Goal: Task Accomplishment & Management: Manage account settings

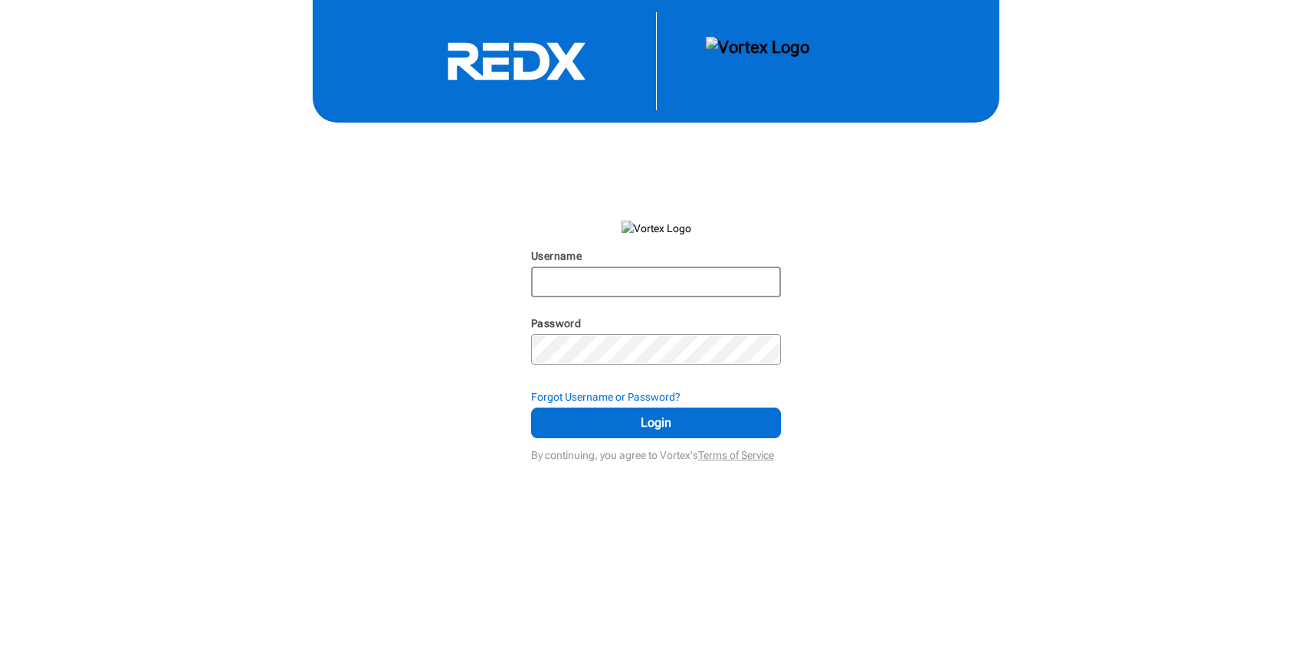
click at [717, 283] on input "Username" at bounding box center [656, 282] width 247 height 28
type input "[PERSON_NAME][EMAIL_ADDRESS][PERSON_NAME][DOMAIN_NAME]"
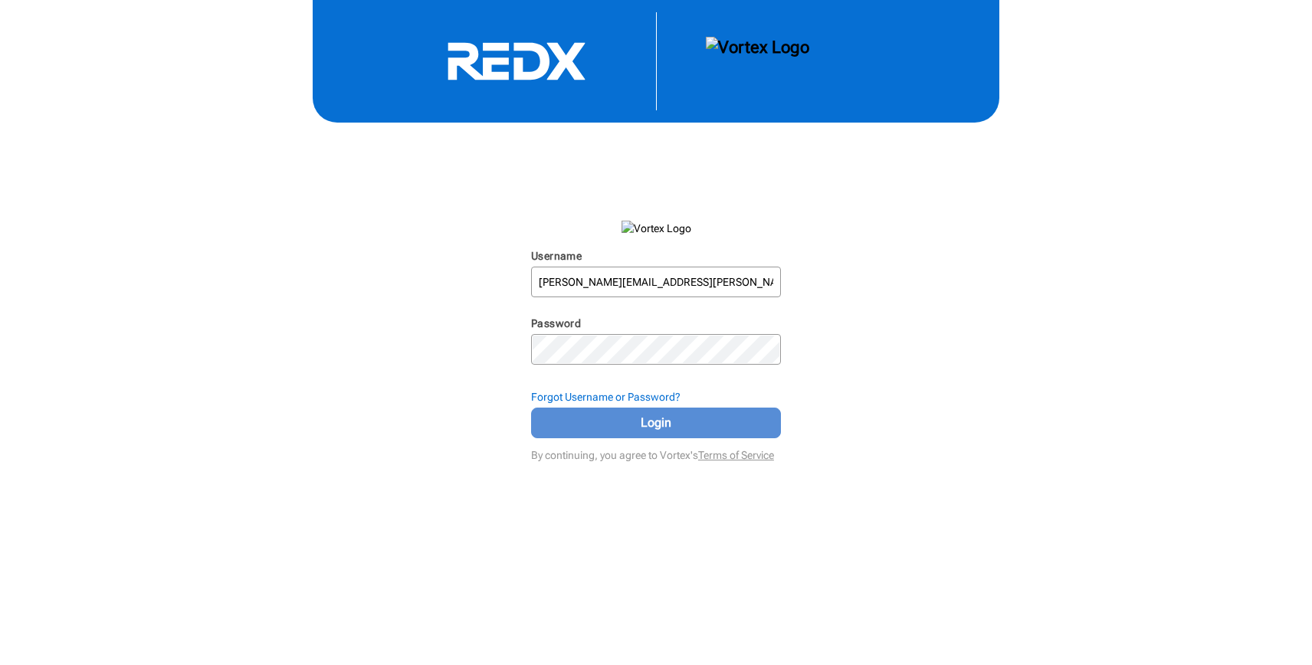
click at [763, 418] on button "Login" at bounding box center [656, 423] width 250 height 31
click at [646, 426] on span "Login" at bounding box center [655, 423] width 211 height 18
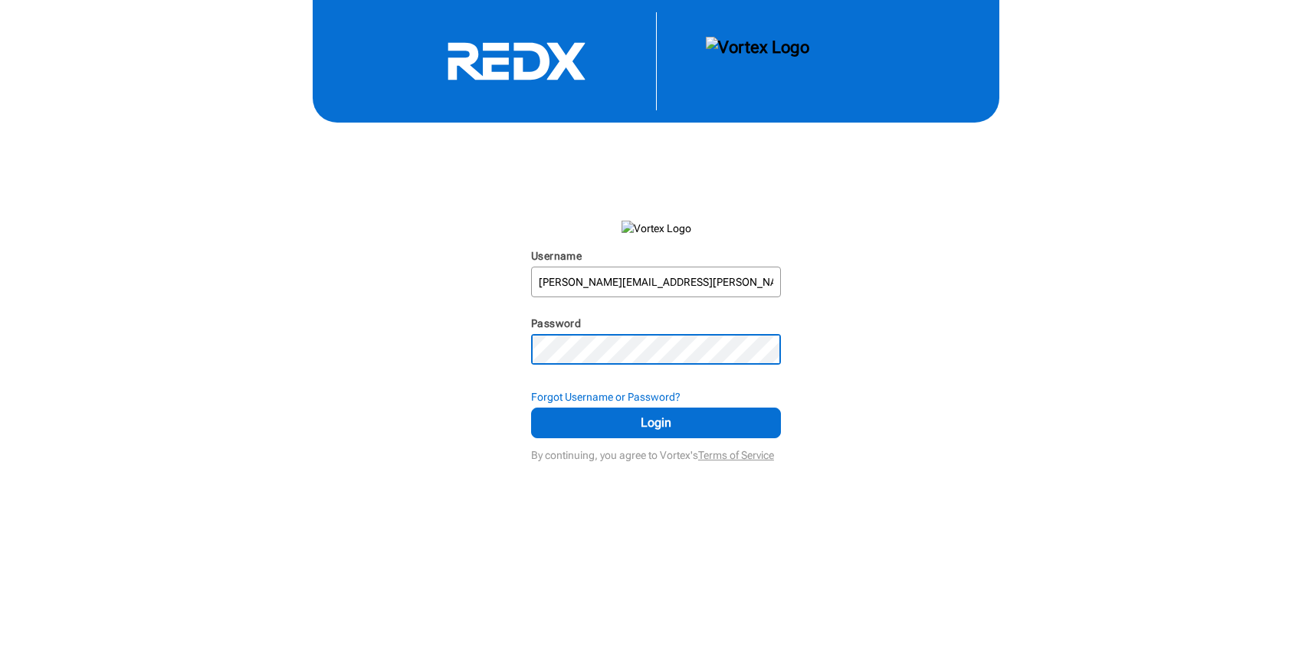
click at [483, 333] on div "Username [PERSON_NAME][EMAIL_ADDRESS][PERSON_NAME][DOMAIN_NAME] N/A Password N/…" at bounding box center [656, 233] width 1312 height 466
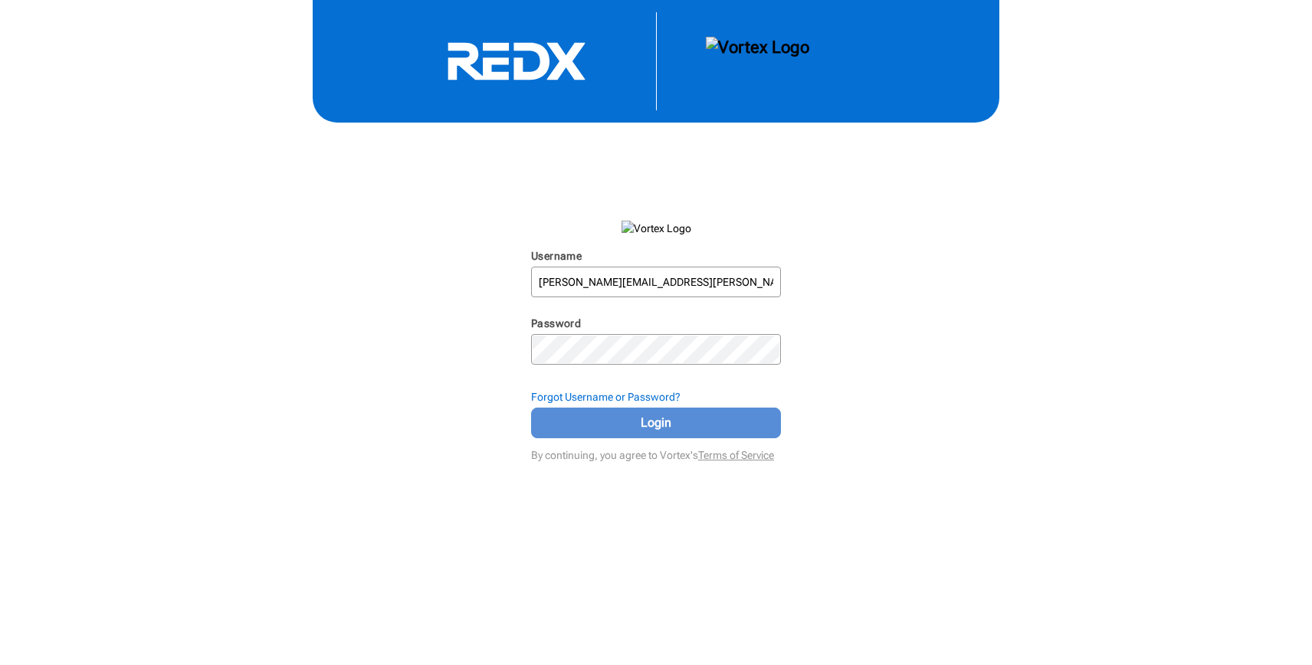
click at [563, 424] on span "Login" at bounding box center [655, 423] width 211 height 18
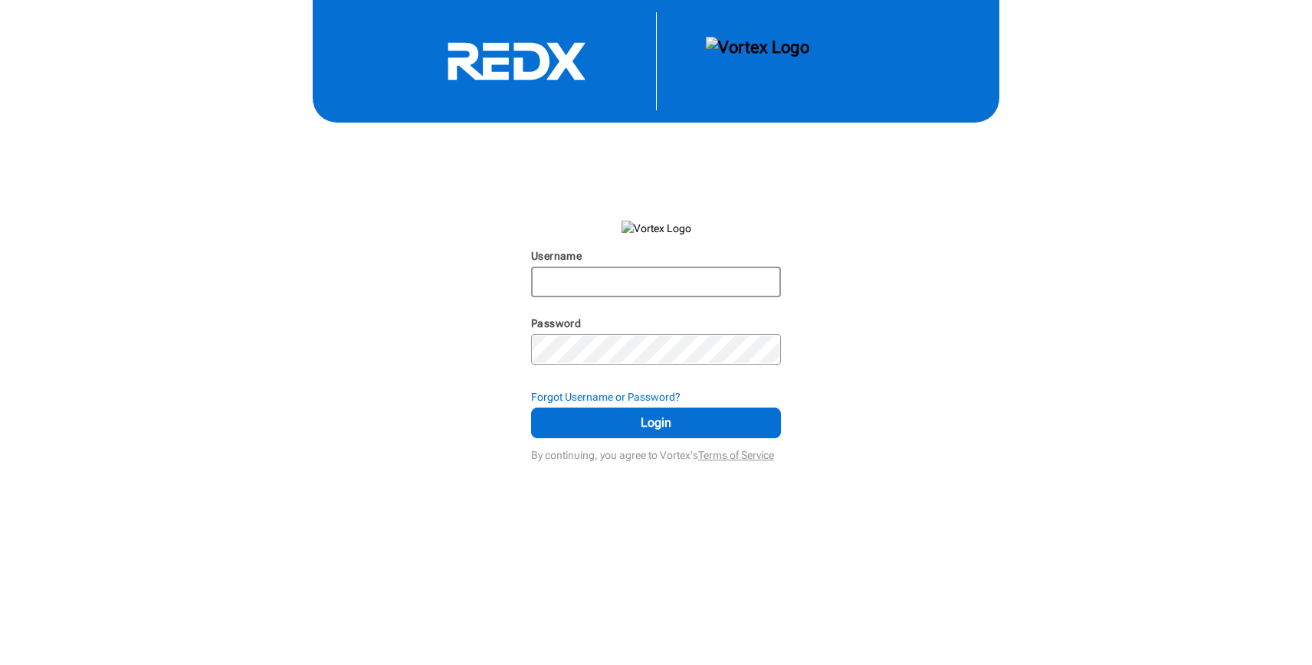
click at [600, 282] on input "Username" at bounding box center [656, 282] width 247 height 28
type input "[PERSON_NAME][EMAIL_ADDRESS][PERSON_NAME][DOMAIN_NAME]"
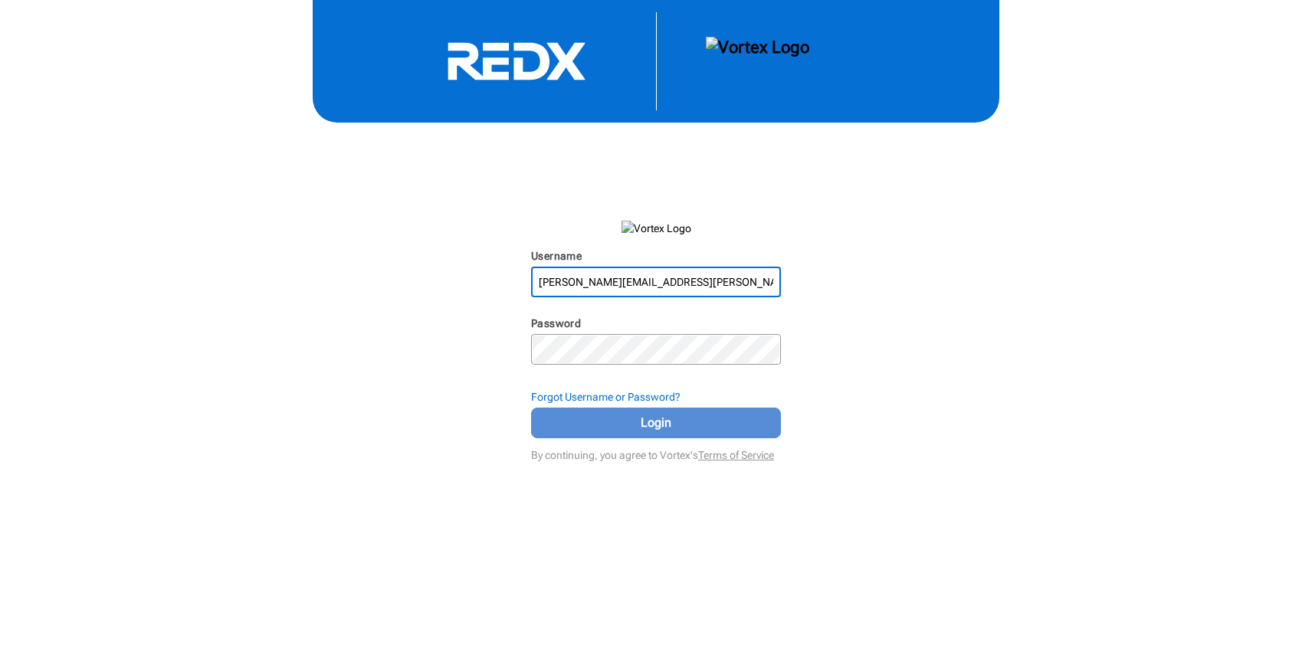
click at [716, 421] on span "Login" at bounding box center [655, 423] width 211 height 18
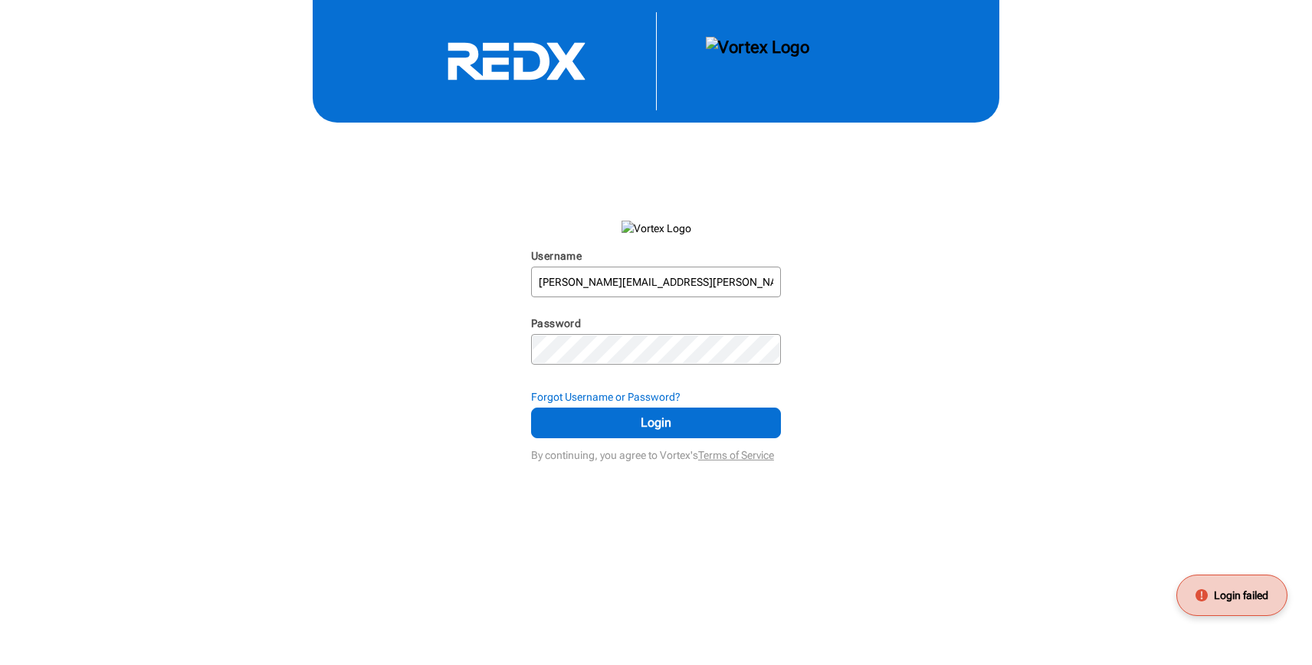
drag, startPoint x: 77, startPoint y: 154, endPoint x: 85, endPoint y: 149, distance: 10.0
click at [77, 154] on div "Username [PERSON_NAME][EMAIL_ADDRESS][PERSON_NAME][DOMAIN_NAME] N/A Password N/…" at bounding box center [656, 233] width 1312 height 466
